Goal: Information Seeking & Learning: Learn about a topic

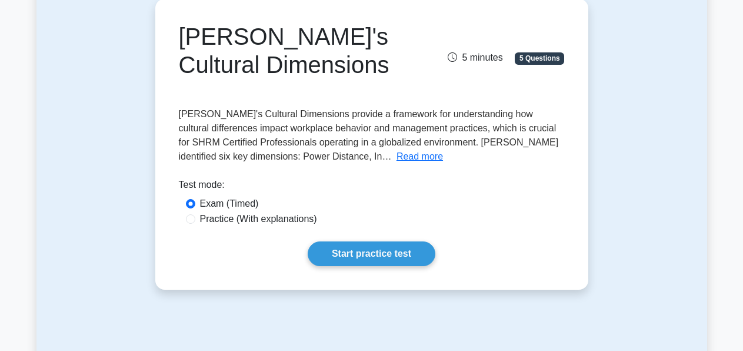
scroll to position [119, 0]
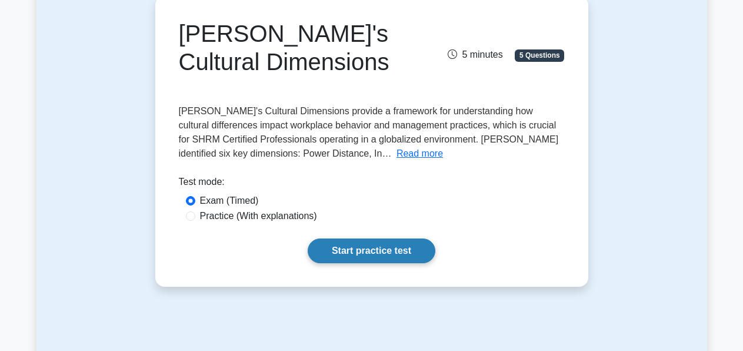
click at [413, 251] on link "Start practice test" at bounding box center [372, 250] width 128 height 25
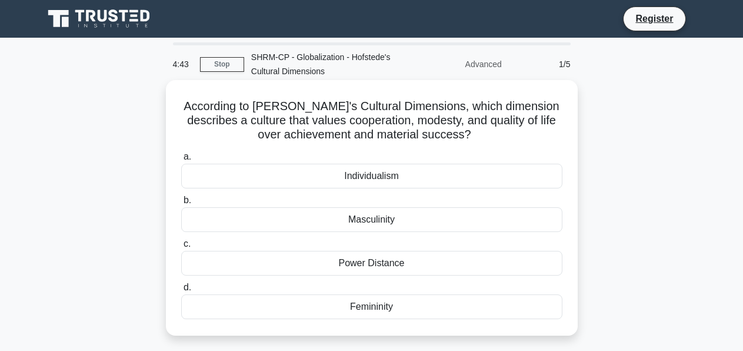
drag, startPoint x: 246, startPoint y: 118, endPoint x: 552, endPoint y: 320, distance: 366.9
click at [552, 320] on div "According to [PERSON_NAME]'s Cultural Dimensions, which dimension describes a c…" at bounding box center [372, 208] width 402 height 246
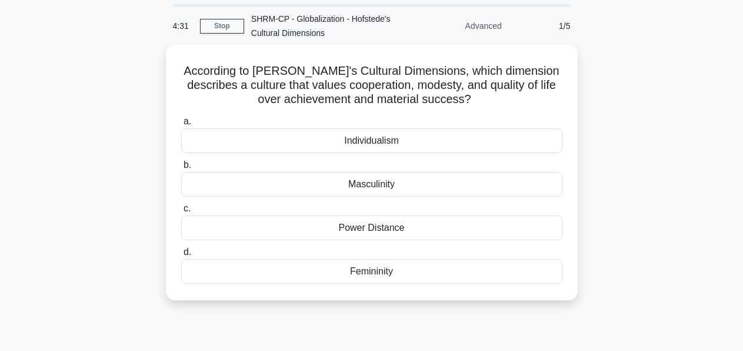
scroll to position [38, 0]
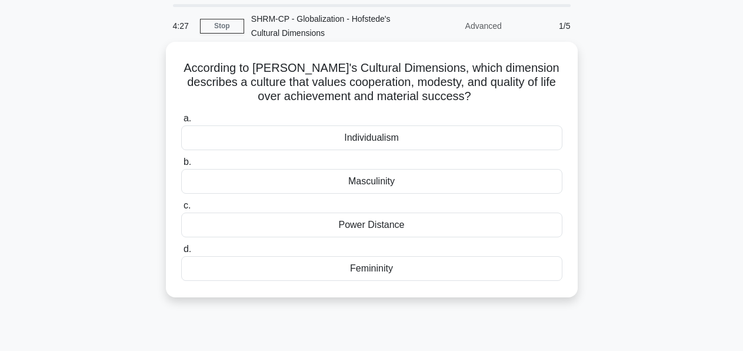
click at [378, 270] on div "Femininity" at bounding box center [371, 268] width 381 height 25
click at [181, 253] on input "d. Femininity" at bounding box center [181, 249] width 0 height 8
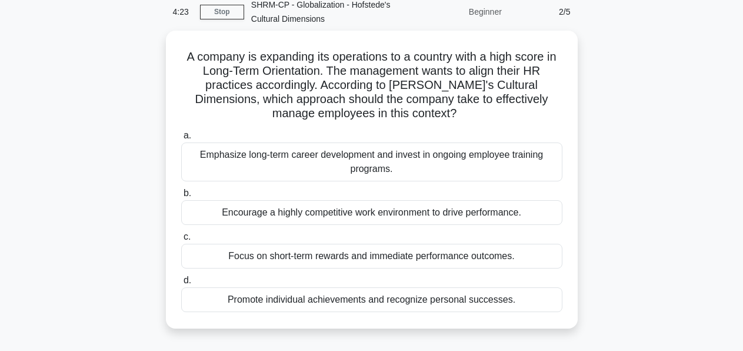
scroll to position [53, 0]
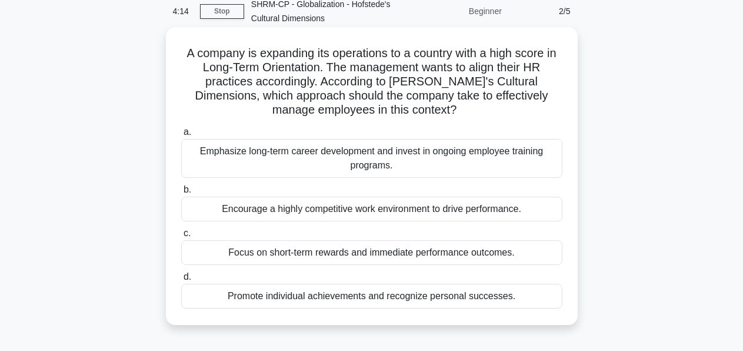
drag, startPoint x: 218, startPoint y: 70, endPoint x: 566, endPoint y: 311, distance: 423.2
click at [566, 311] on div "A company is expanding its operations to a country with a high score in Long-Te…" at bounding box center [372, 176] width 402 height 288
copy div "a. Emphasize long-term career development and invest in ongoing employee traini…"
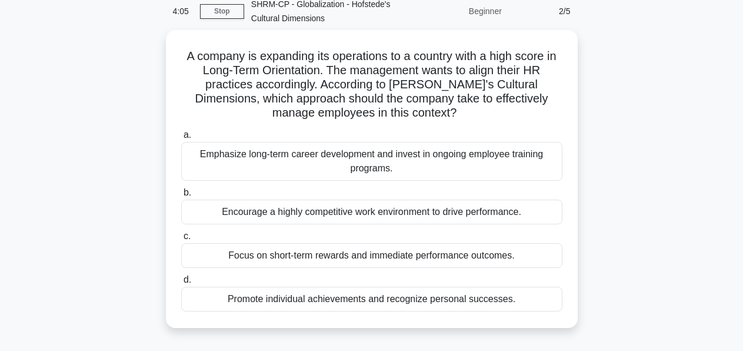
click at [604, 128] on div "A company is expanding its operations to a country with a high score in Long-Te…" at bounding box center [371, 186] width 671 height 312
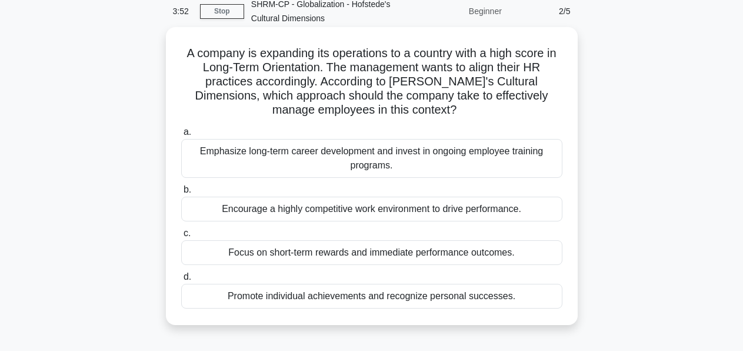
click at [242, 157] on div "Emphasize long-term career development and invest in ongoing employee training …" at bounding box center [371, 158] width 381 height 39
click at [181, 136] on input "a. Emphasize long-term career development and invest in ongoing employee traini…" at bounding box center [181, 132] width 0 height 8
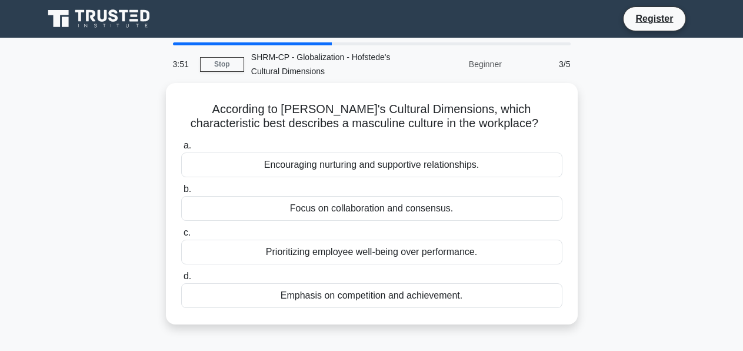
scroll to position [0, 0]
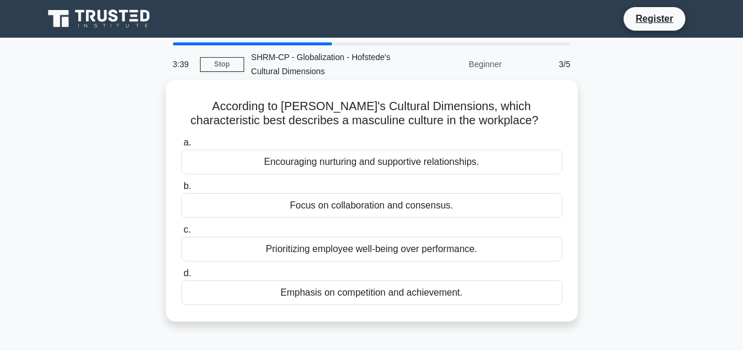
drag, startPoint x: 216, startPoint y: 100, endPoint x: 538, endPoint y: 305, distance: 381.5
click at [538, 305] on div "According to [PERSON_NAME]'s Cultural Dimensions, which characteristic best des…" at bounding box center [372, 201] width 402 height 232
copy div "a. Encouraging nurturing and supportive relationships. b. Focus on collaboratio…"
click at [436, 298] on div "Emphasis on competition and achievement." at bounding box center [371, 292] width 381 height 25
click at [181, 277] on input "d. Emphasis on competition and achievement." at bounding box center [181, 273] width 0 height 8
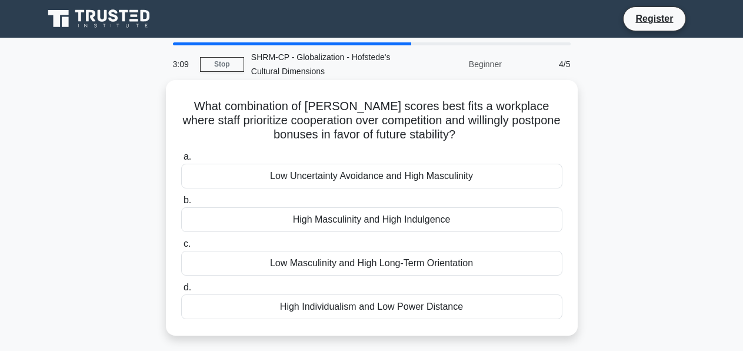
drag, startPoint x: 180, startPoint y: 98, endPoint x: 503, endPoint y: 322, distance: 392.9
click at [503, 322] on div "What combination of [PERSON_NAME] scores best fits a workplace where staff prio…" at bounding box center [372, 208] width 402 height 246
copy div "a. Low Uncertainty Avoidance and High Masculinity b. High Masculinity and High …"
click at [453, 268] on div "Low Masculinity and High Long-Term Orientation" at bounding box center [371, 263] width 381 height 25
click at [181, 248] on input "c. Low Masculinity and High Long-Term Orientation" at bounding box center [181, 244] width 0 height 8
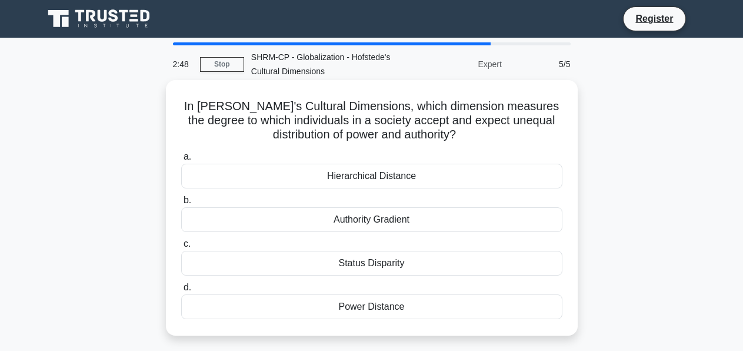
drag, startPoint x: 178, startPoint y: 100, endPoint x: 455, endPoint y: 321, distance: 354.2
click at [455, 321] on div "In [PERSON_NAME]'s Cultural Dimensions, which dimension measures the degree to …" at bounding box center [372, 208] width 402 height 246
copy div "a. Hierarchical Distance b. Authority Gradient c. Status Disparity d. Power Dis…"
click at [383, 307] on div "Power Distance" at bounding box center [371, 306] width 381 height 25
click at [181, 291] on input "d. Power Distance" at bounding box center [181, 288] width 0 height 8
